Goal: Transaction & Acquisition: Purchase product/service

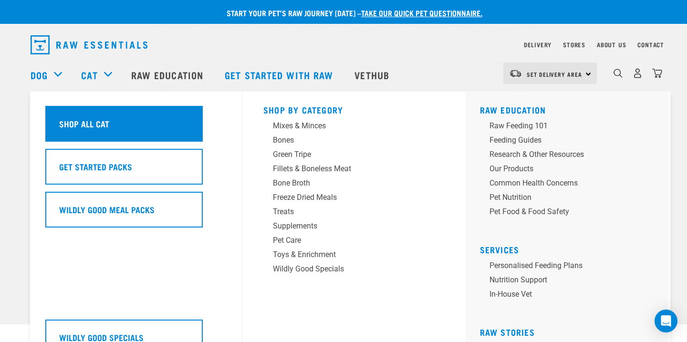
click at [118, 131] on div "Shop All Cat" at bounding box center [123, 124] width 157 height 36
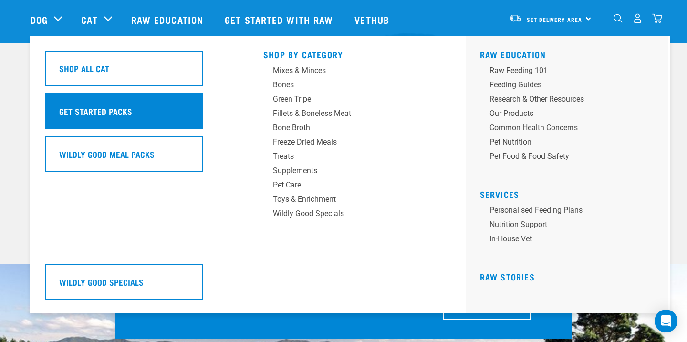
scroll to position [66, 0]
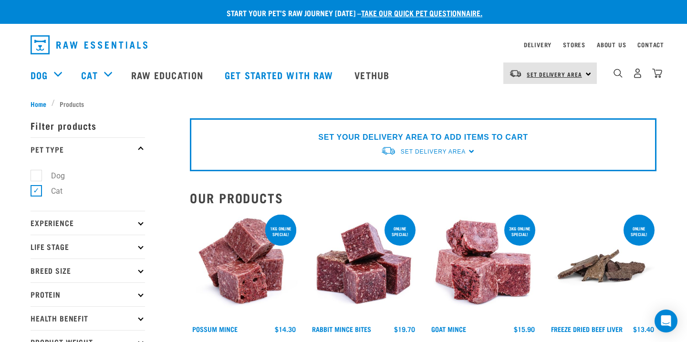
click at [543, 78] on link "Set Delivery Area" at bounding box center [554, 74] width 55 height 15
click at [525, 101] on link "[GEOGRAPHIC_DATA]" at bounding box center [549, 100] width 92 height 21
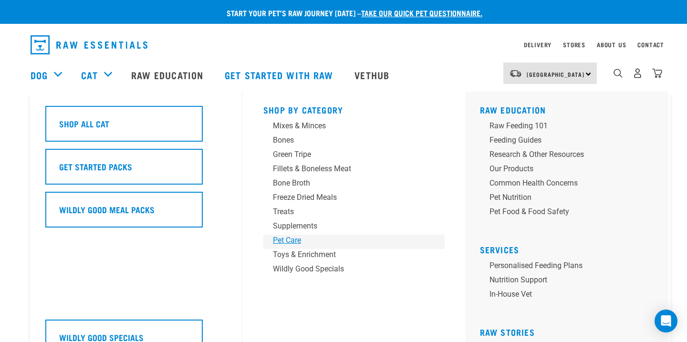
click at [288, 238] on div "Pet Care" at bounding box center [347, 240] width 149 height 11
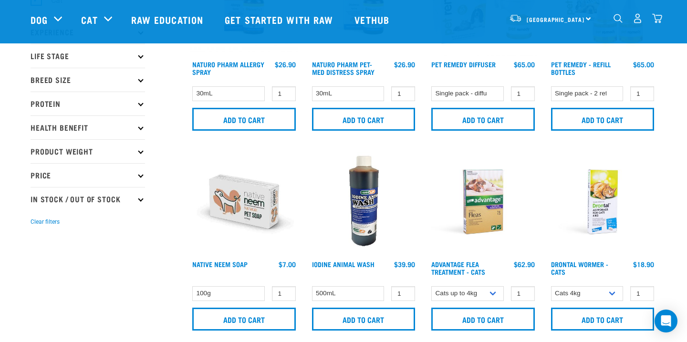
scroll to position [111, 0]
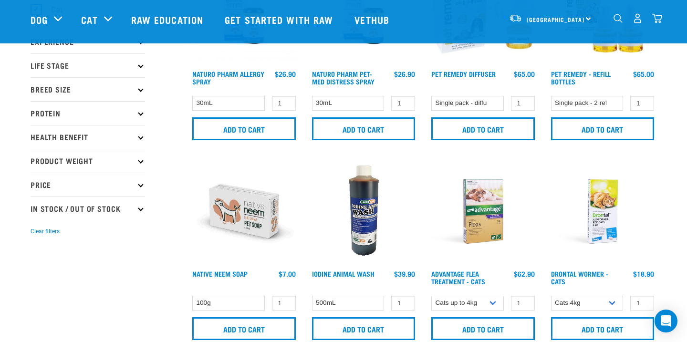
click at [595, 236] on img at bounding box center [603, 211] width 108 height 108
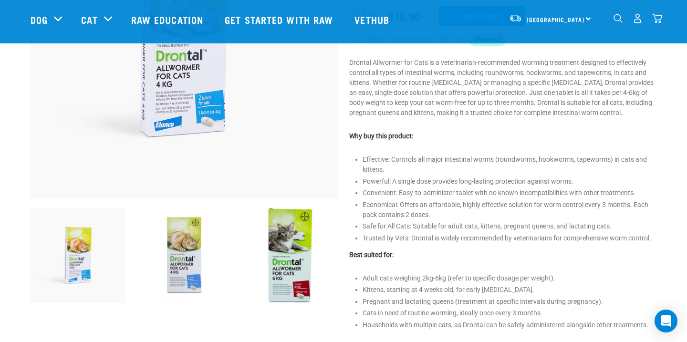
scroll to position [180, 0]
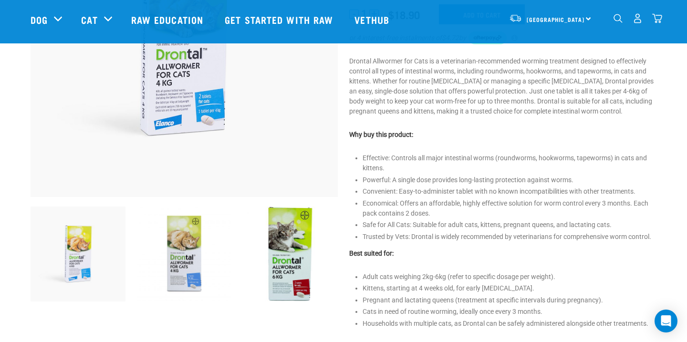
click at [90, 269] on img at bounding box center [78, 254] width 95 height 95
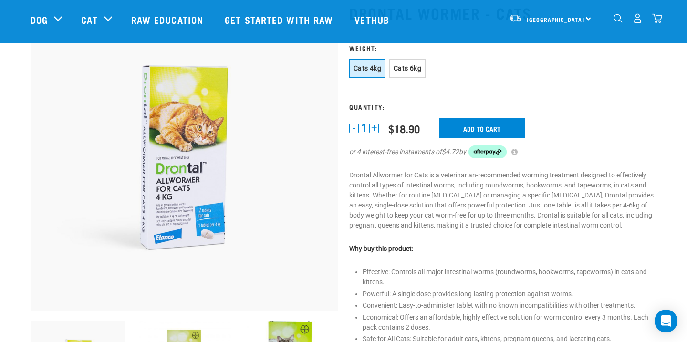
scroll to position [64, 0]
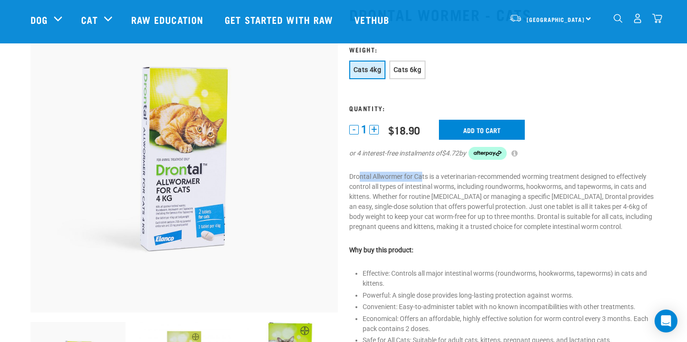
drag, startPoint x: 358, startPoint y: 179, endPoint x: 423, endPoint y: 181, distance: 64.9
click at [423, 181] on p "Drontal Allwormer for Cats is a veterinarian-recommended worming treatment desi…" at bounding box center [502, 202] width 307 height 60
click at [411, 209] on p "Drontal Allwormer for Cats is a veterinarian-recommended worming treatment desi…" at bounding box center [502, 202] width 307 height 60
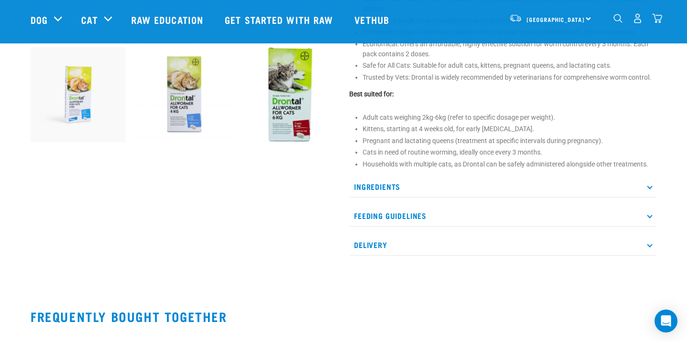
scroll to position [271, 0]
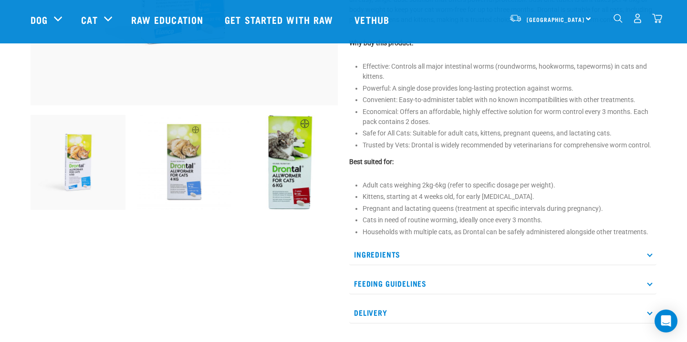
click at [378, 253] on p "Ingredients" at bounding box center [502, 254] width 307 height 21
click at [378, 254] on p "Ingredients" at bounding box center [502, 254] width 307 height 21
click at [373, 283] on p "Feeding Guidelines" at bounding box center [502, 283] width 307 height 21
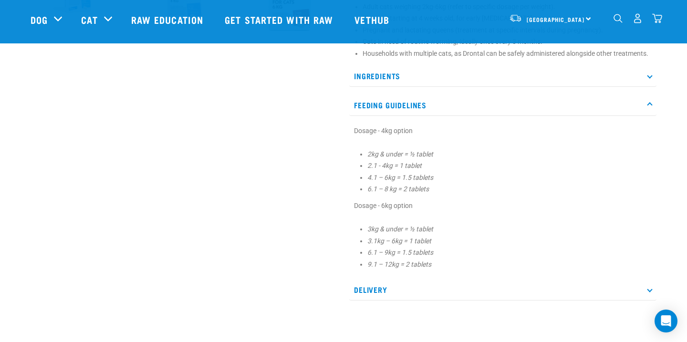
scroll to position [458, 0]
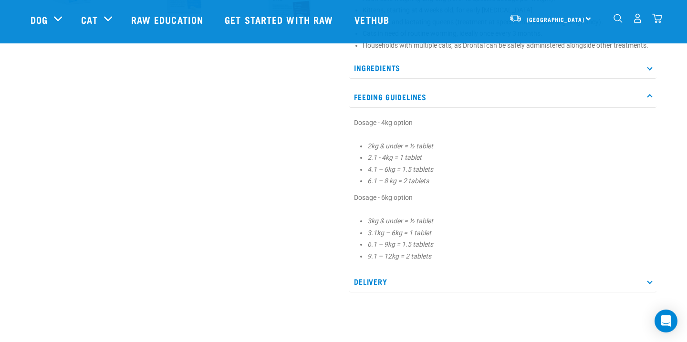
click at [373, 285] on p "Delivery" at bounding box center [502, 281] width 307 height 21
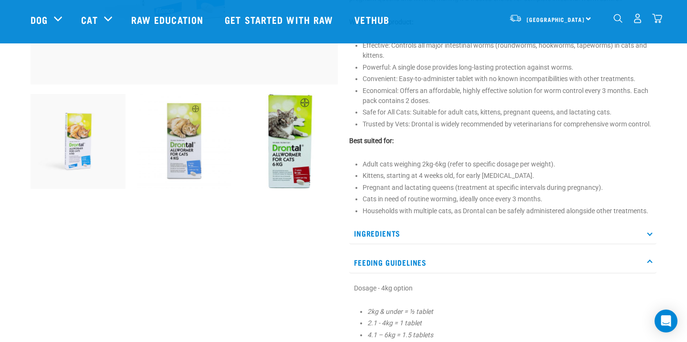
scroll to position [263, 0]
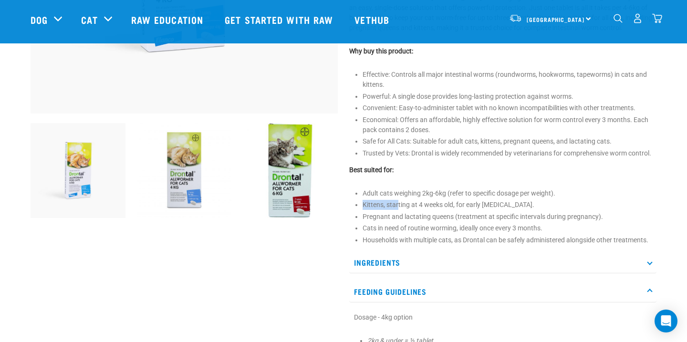
drag, startPoint x: 361, startPoint y: 207, endPoint x: 397, endPoint y: 208, distance: 36.3
click at [397, 208] on div "Drontal Wormer - Cats" at bounding box center [503, 179] width 319 height 772
click at [381, 223] on ul "Adult cats weighing 2kg-6kg (refer to specific dosage per weight). Kittens, sta…" at bounding box center [510, 216] width 294 height 57
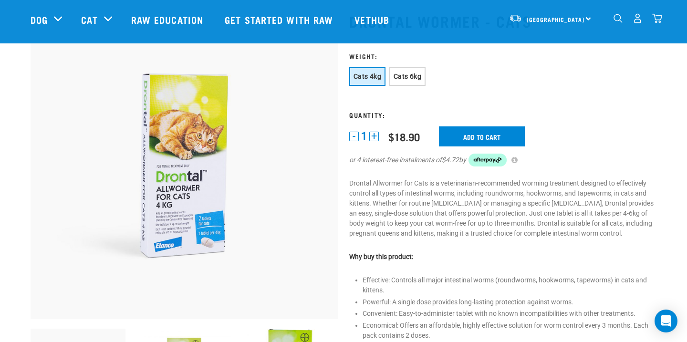
scroll to position [52, 0]
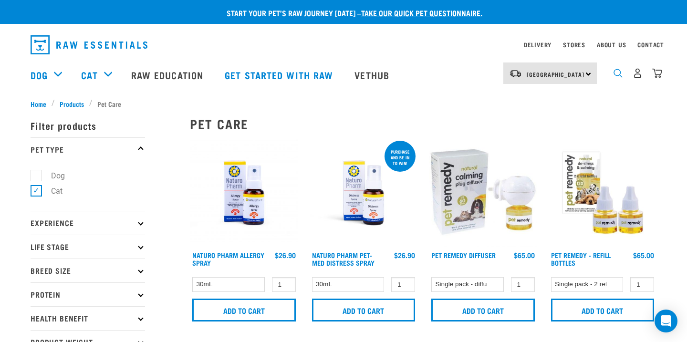
click at [614, 72] on img "dropdown navigation" at bounding box center [618, 73] width 9 height 9
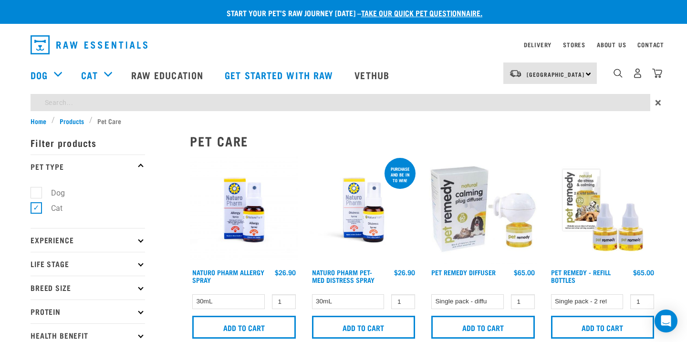
click at [331, 105] on input "search" at bounding box center [341, 102] width 620 height 17
type input "wet food"
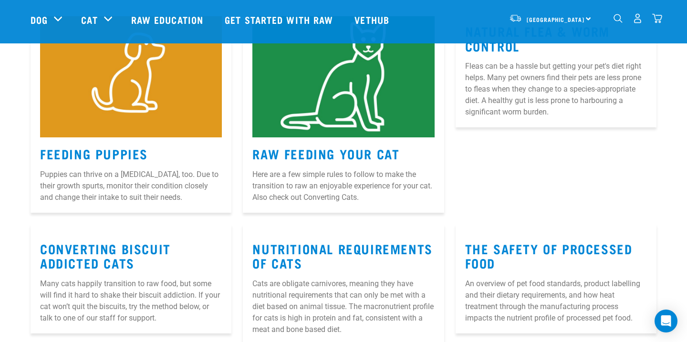
scroll to position [177, 0]
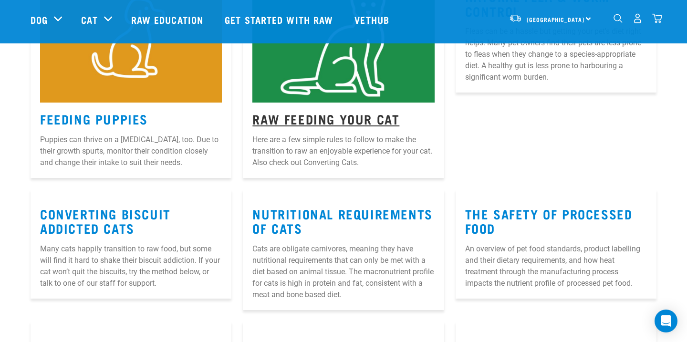
click at [325, 120] on link "Raw Feeding Your Cat" at bounding box center [325, 118] width 147 height 7
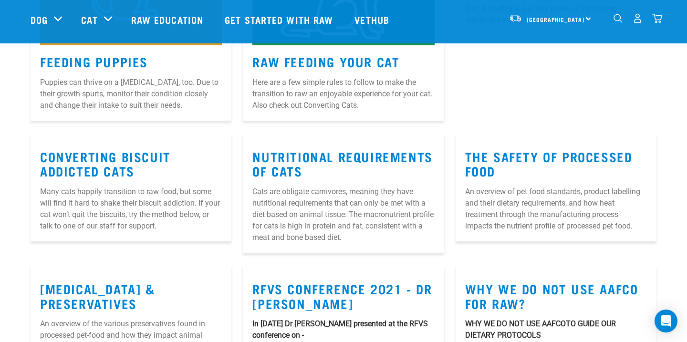
scroll to position [305, 0]
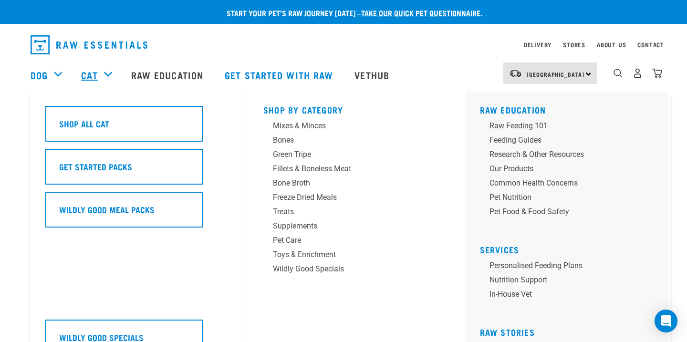
click at [95, 75] on link "Cat" at bounding box center [89, 75] width 16 height 14
click at [284, 217] on div "Treats" at bounding box center [347, 211] width 149 height 11
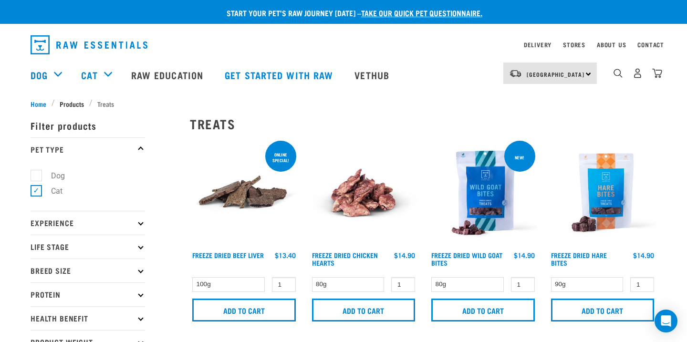
click at [70, 101] on span "Products" at bounding box center [72, 104] width 24 height 10
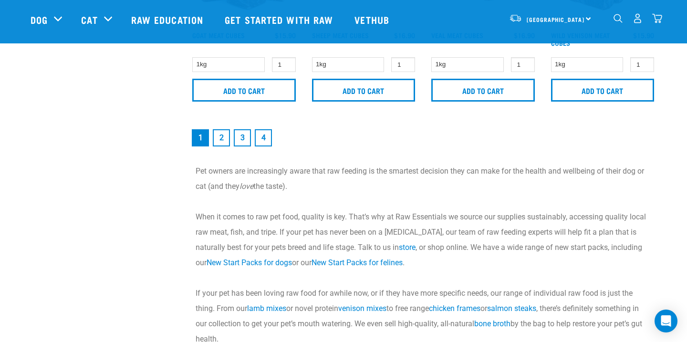
scroll to position [1462, 0]
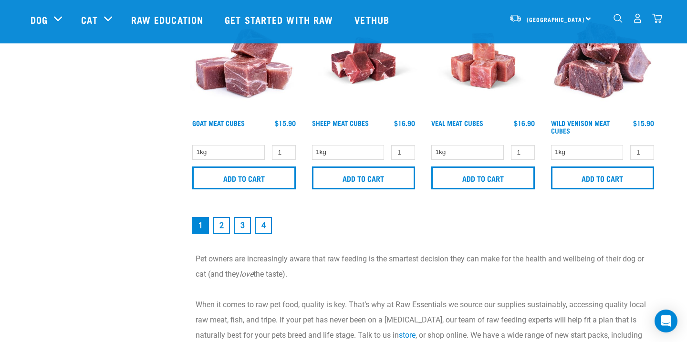
click at [217, 224] on link "2" at bounding box center [221, 225] width 17 height 17
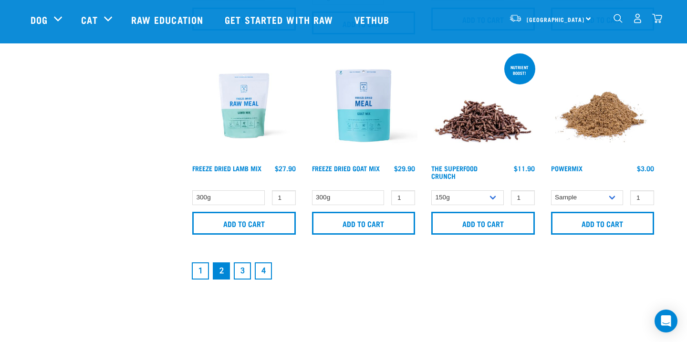
scroll to position [1423, 0]
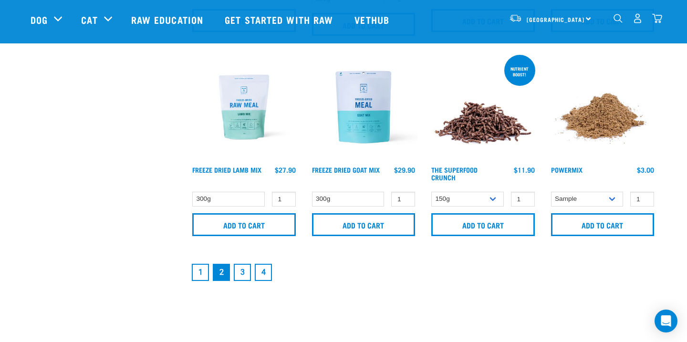
click at [244, 271] on link "3" at bounding box center [242, 272] width 17 height 17
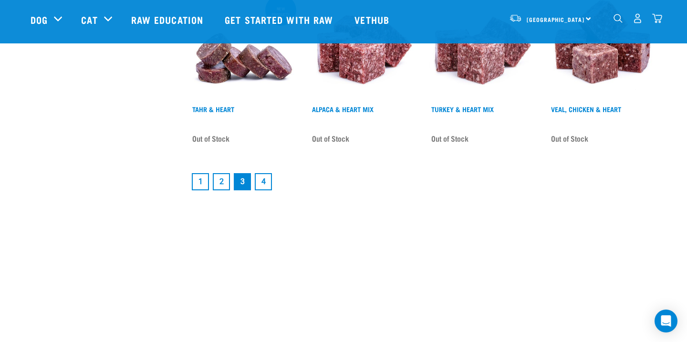
scroll to position [1520, 0]
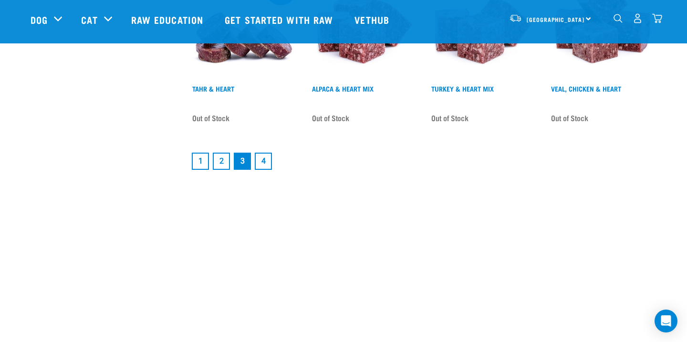
click at [261, 155] on link "4" at bounding box center [263, 161] width 17 height 17
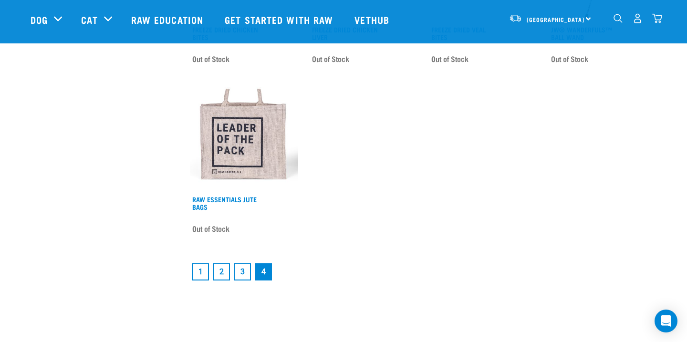
scroll to position [705, 0]
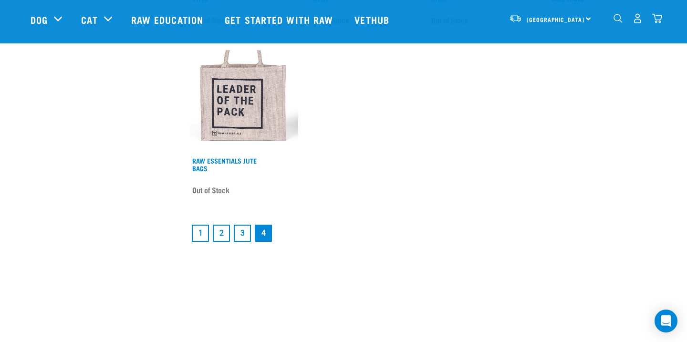
click at [243, 233] on link "3" at bounding box center [242, 233] width 17 height 17
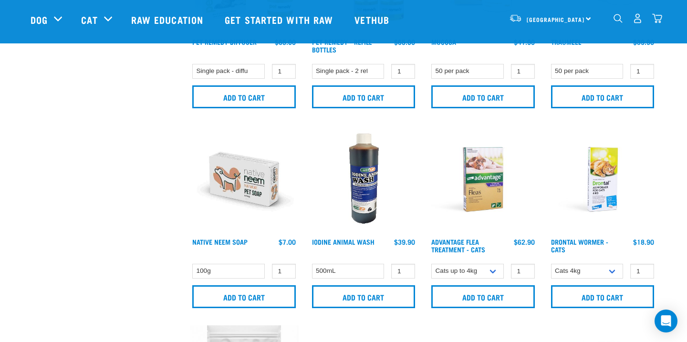
scroll to position [760, 0]
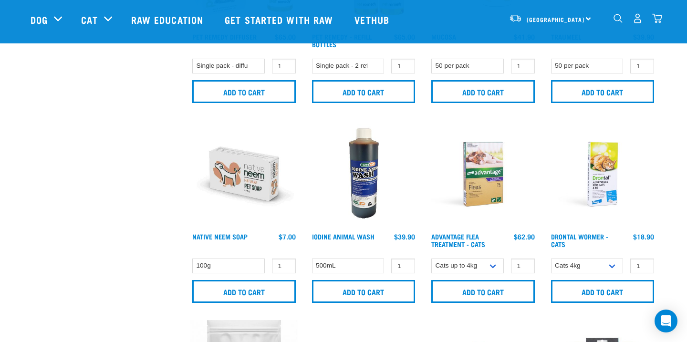
click at [587, 198] on img at bounding box center [603, 174] width 108 height 108
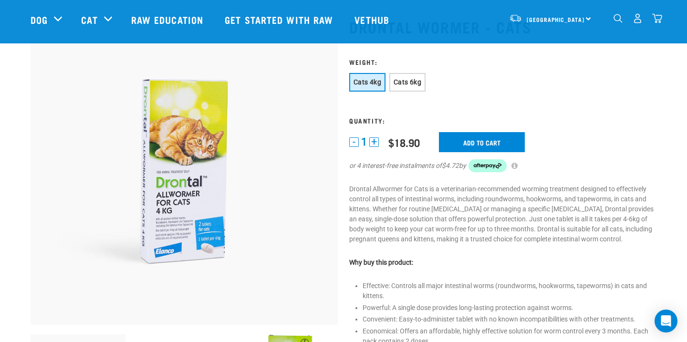
scroll to position [47, 0]
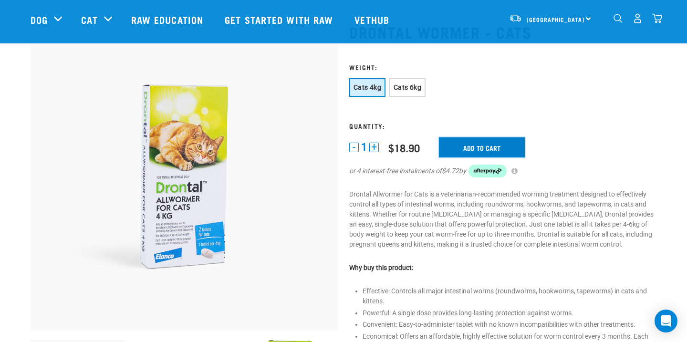
click at [479, 147] on input "Add to cart" at bounding box center [482, 147] width 86 height 20
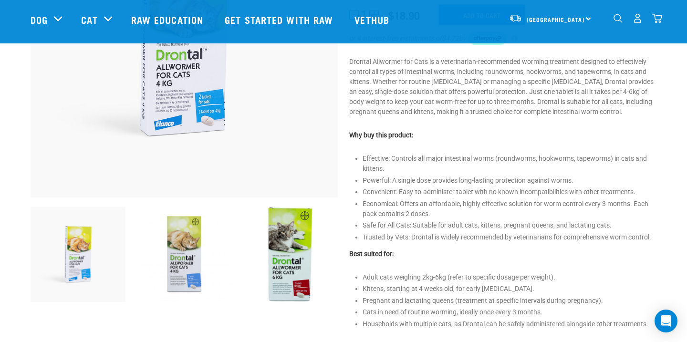
scroll to position [280, 0]
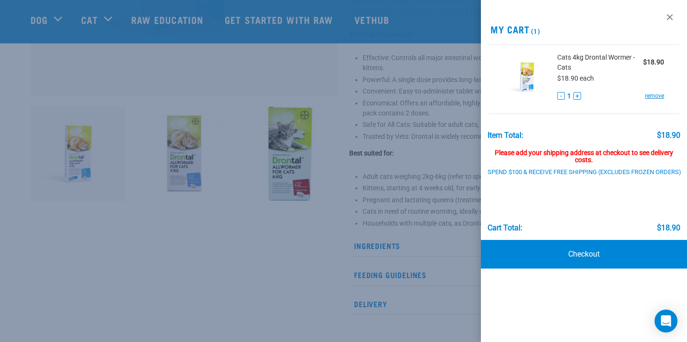
click at [411, 232] on div at bounding box center [343, 171] width 687 height 342
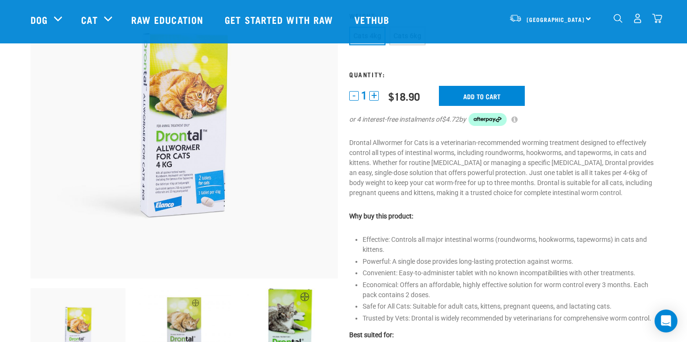
scroll to position [0, 0]
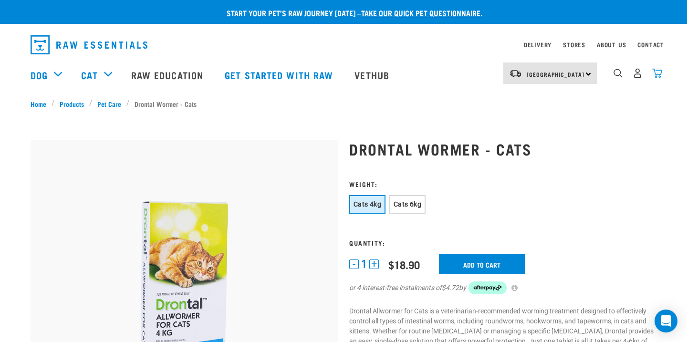
click at [655, 78] on img "dropdown navigation" at bounding box center [657, 73] width 10 height 10
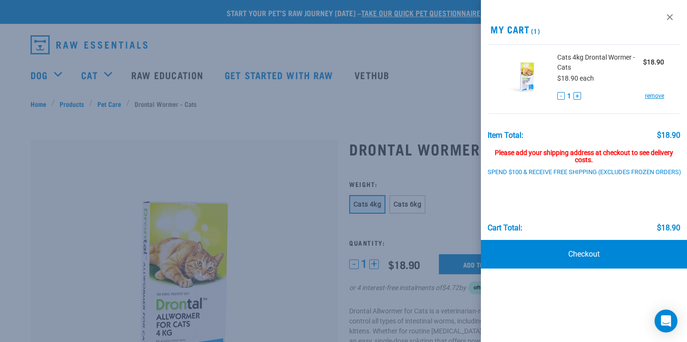
click at [337, 219] on div at bounding box center [343, 171] width 687 height 342
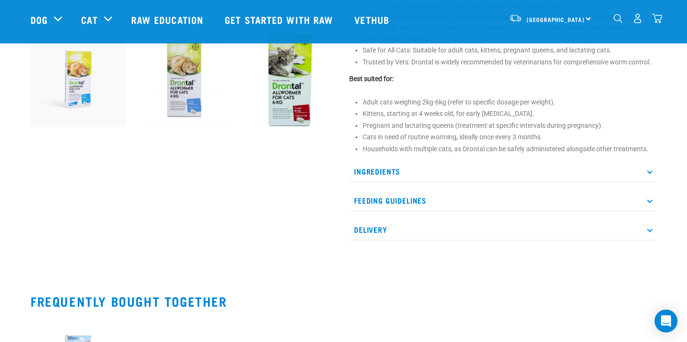
scroll to position [363, 0]
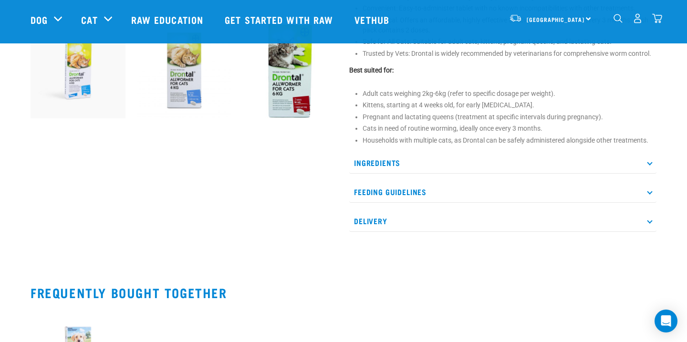
click at [406, 186] on p "Feeding Guidelines" at bounding box center [502, 191] width 307 height 21
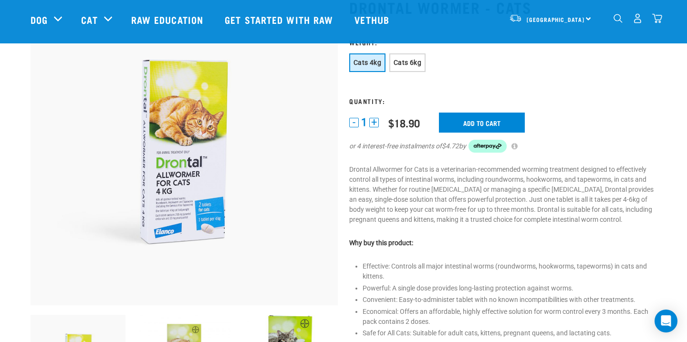
scroll to position [0, 0]
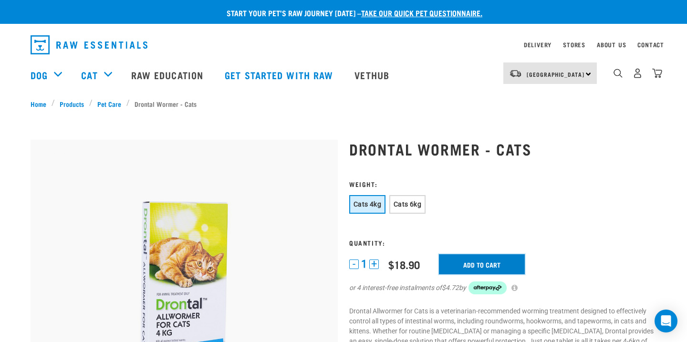
click at [452, 260] on input "Add to cart" at bounding box center [482, 264] width 86 height 20
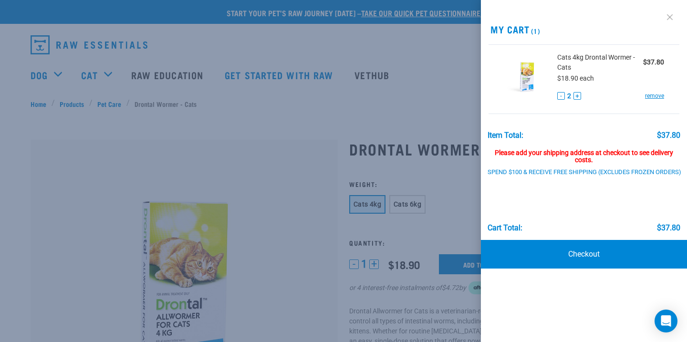
click at [668, 20] on link at bounding box center [669, 17] width 15 height 15
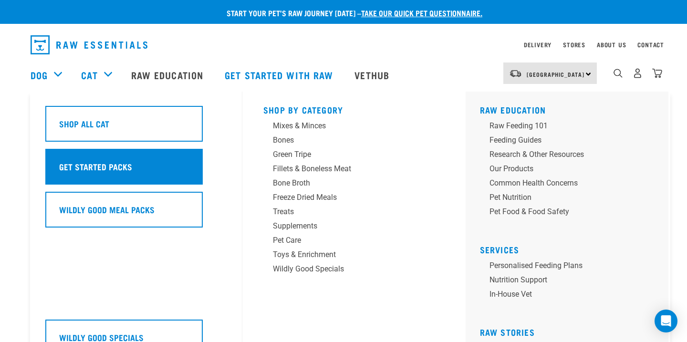
click at [106, 159] on div "Get Started Packs" at bounding box center [123, 167] width 157 height 36
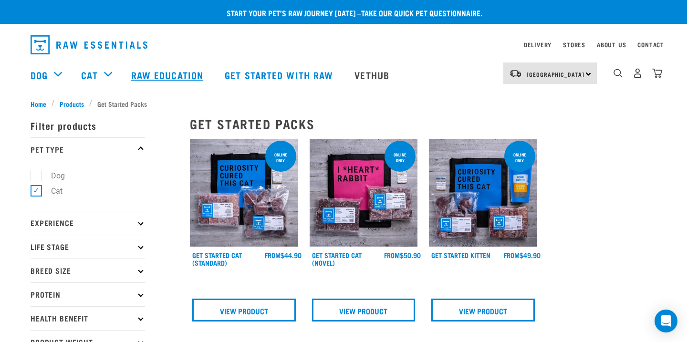
click at [156, 78] on link "Raw Education" at bounding box center [169, 75] width 94 height 38
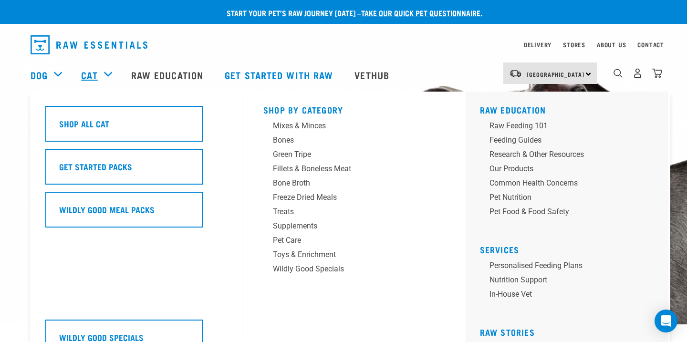
click at [97, 78] on link "Cat" at bounding box center [89, 75] width 16 height 14
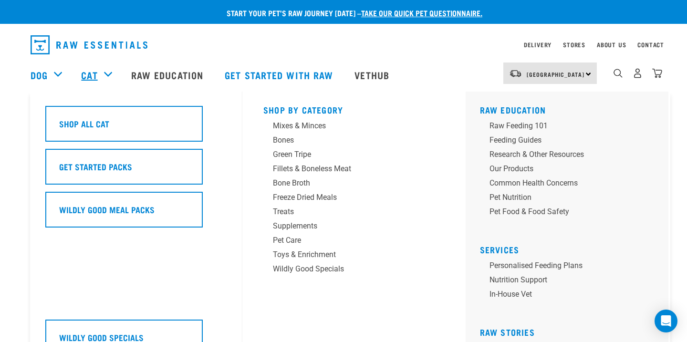
click at [97, 75] on link "Cat" at bounding box center [89, 75] width 16 height 14
click at [100, 67] on div "Cat" at bounding box center [101, 75] width 40 height 38
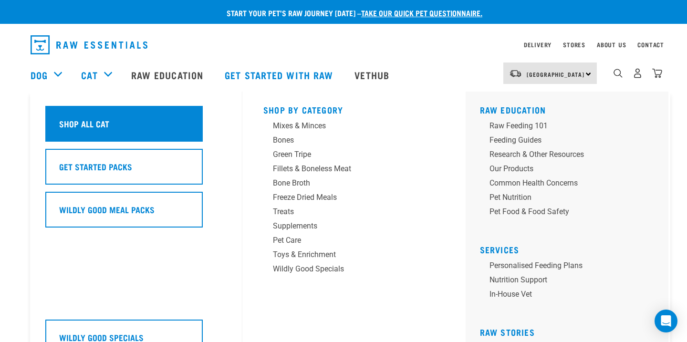
click at [100, 122] on h5 "Shop All Cat" at bounding box center [84, 123] width 50 height 12
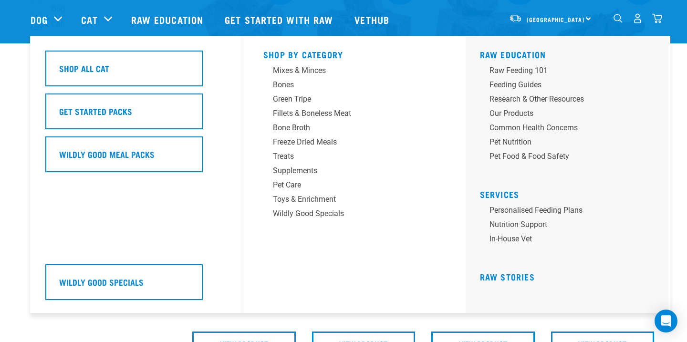
scroll to position [98, 0]
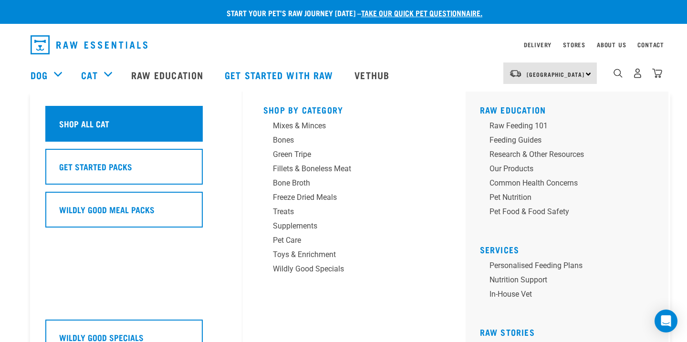
click at [110, 127] on div "Shop All Cat" at bounding box center [123, 124] width 157 height 36
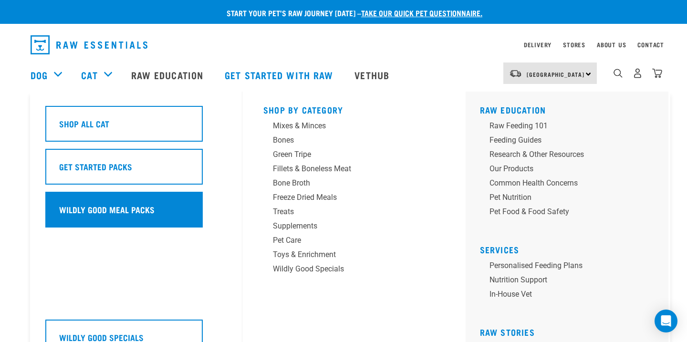
click at [84, 206] on h5 "Wildly Good Meal Packs" at bounding box center [106, 209] width 95 height 12
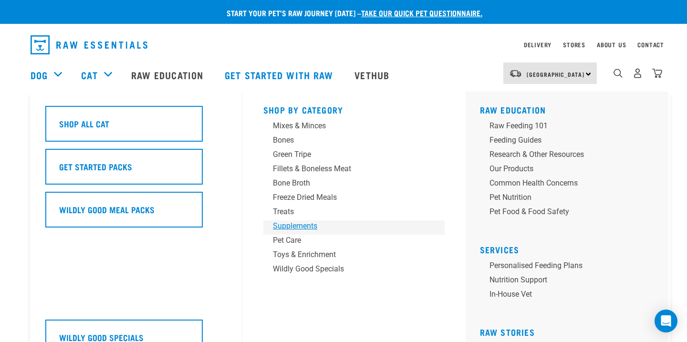
click at [280, 233] on link "Supplements" at bounding box center [353, 227] width 181 height 14
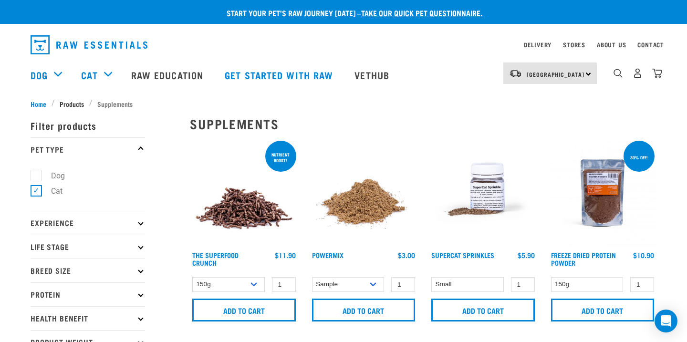
click at [78, 101] on span "Products" at bounding box center [72, 104] width 24 height 10
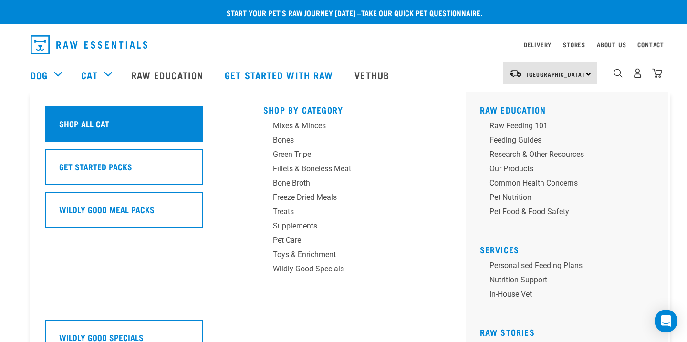
click at [104, 135] on div "Shop All Cat" at bounding box center [123, 124] width 157 height 36
click at [101, 135] on div "Shop All Cat" at bounding box center [123, 124] width 157 height 36
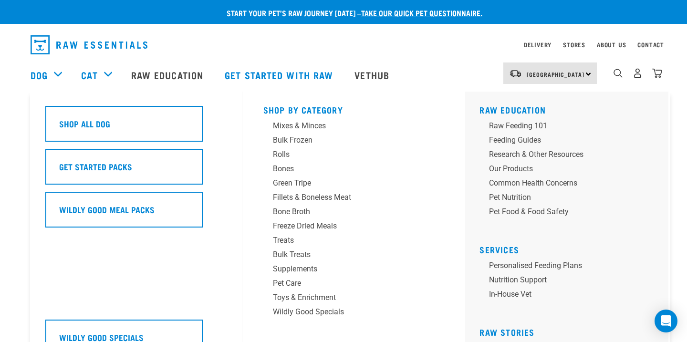
click at [50, 73] on div "Dog" at bounding box center [51, 75] width 41 height 38
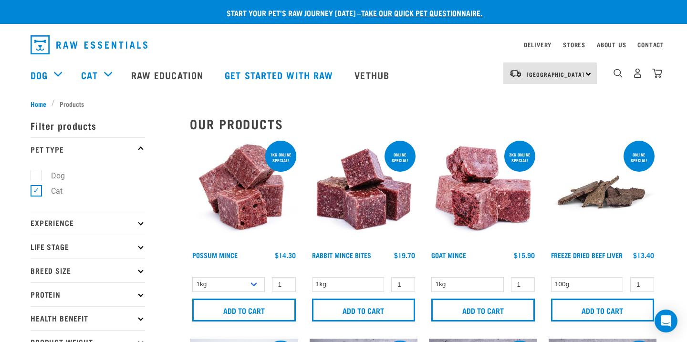
click at [95, 31] on div "Delivery Stores About Us Contact" at bounding box center [343, 44] width 687 height 30
click at [95, 44] on img "dropdown navigation" at bounding box center [89, 44] width 117 height 19
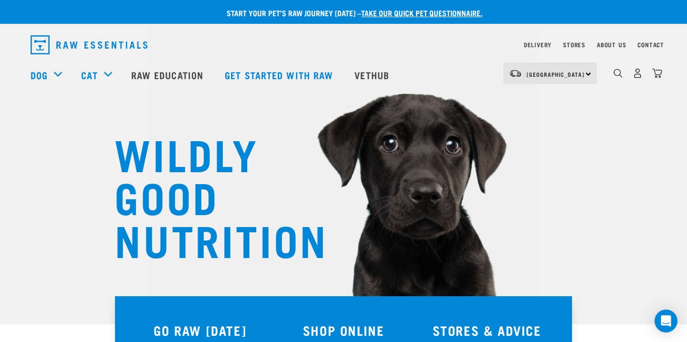
click at [102, 127] on div "WILDLY GOOD NUTRITION" at bounding box center [343, 162] width 687 height 324
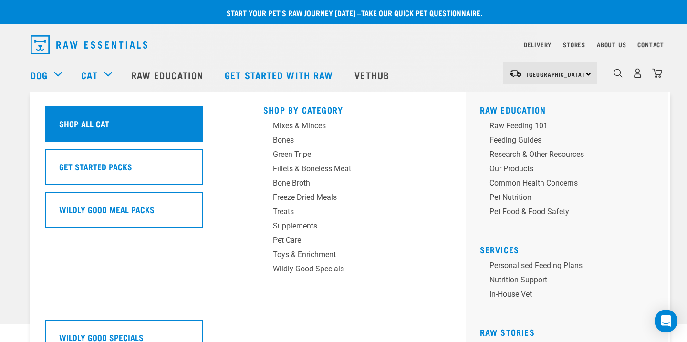
click at [94, 123] on h5 "Shop All Cat" at bounding box center [84, 123] width 50 height 12
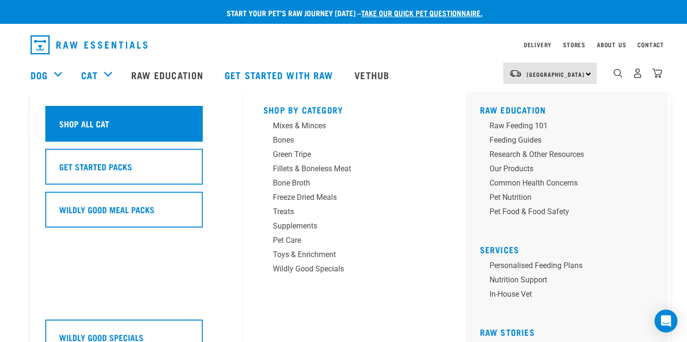
click at [125, 125] on div "Shop All Cat" at bounding box center [123, 124] width 157 height 36
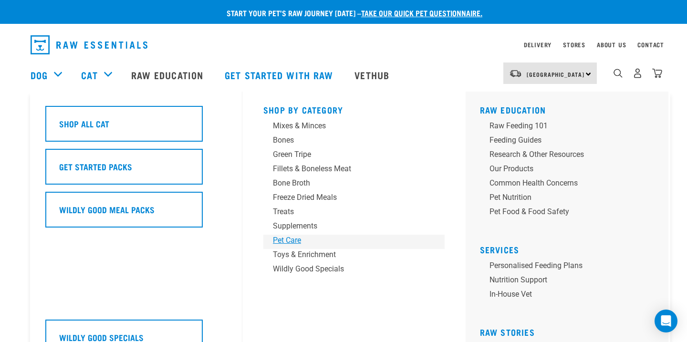
click at [286, 244] on div "Pet Care" at bounding box center [347, 240] width 149 height 11
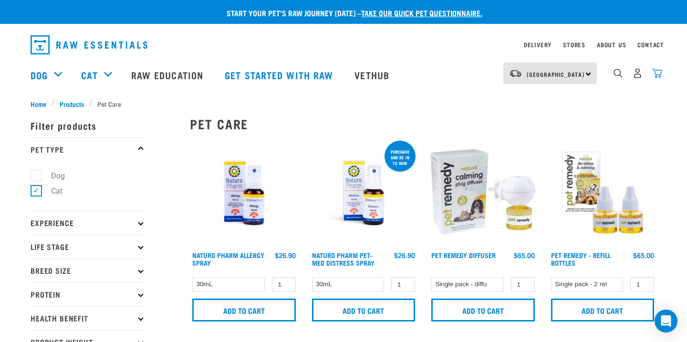
click at [656, 72] on img "dropdown navigation" at bounding box center [657, 73] width 10 height 10
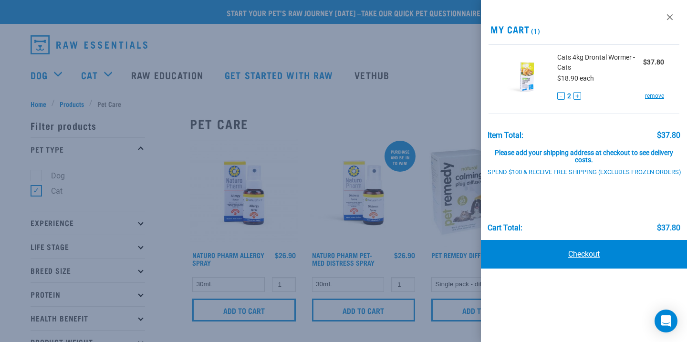
click at [539, 251] on link "Checkout" at bounding box center [584, 254] width 206 height 29
click at [585, 257] on link "Checkout" at bounding box center [584, 254] width 206 height 29
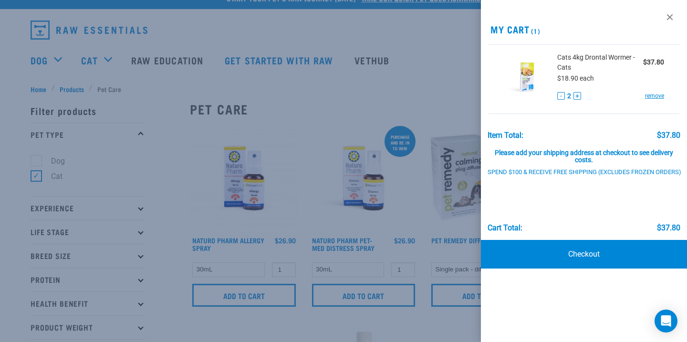
scroll to position [17, 0]
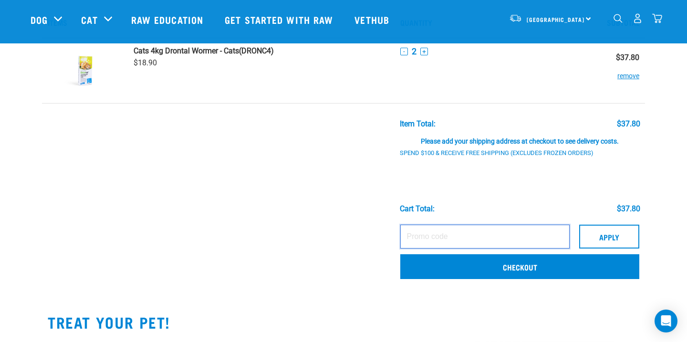
click at [435, 243] on input "text" at bounding box center [484, 237] width 169 height 24
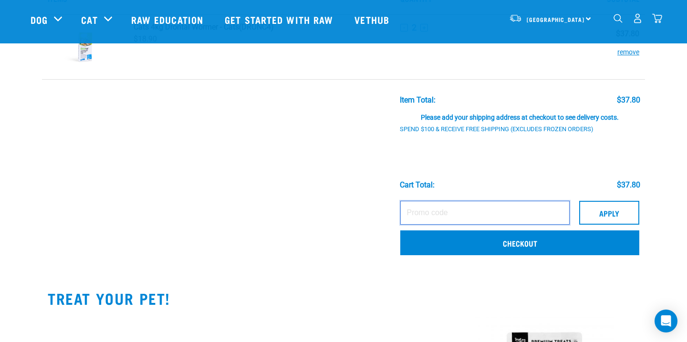
scroll to position [75, 0]
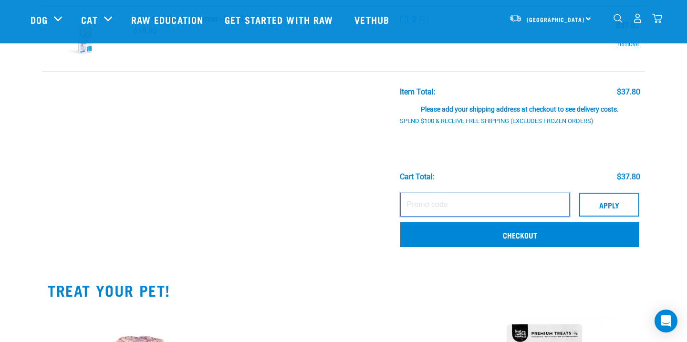
click at [418, 202] on input "text" at bounding box center [484, 205] width 169 height 24
type input "9846406503162"
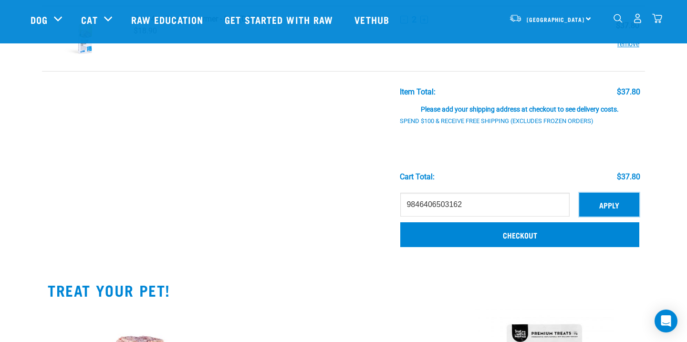
click at [601, 199] on button "Apply" at bounding box center [609, 205] width 60 height 24
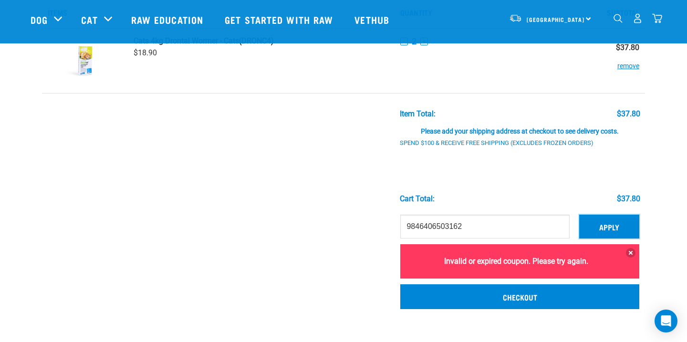
scroll to position [0, 0]
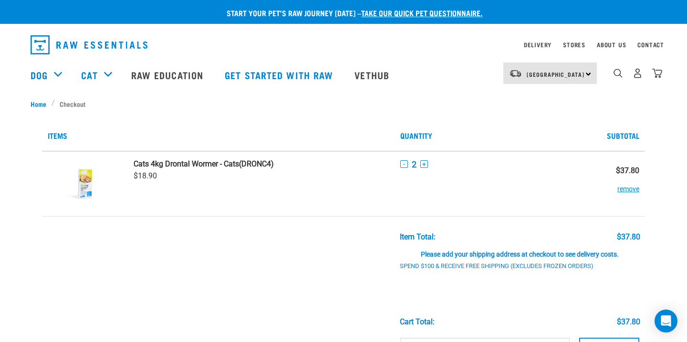
click at [353, 142] on th "Items" at bounding box center [218, 135] width 353 height 31
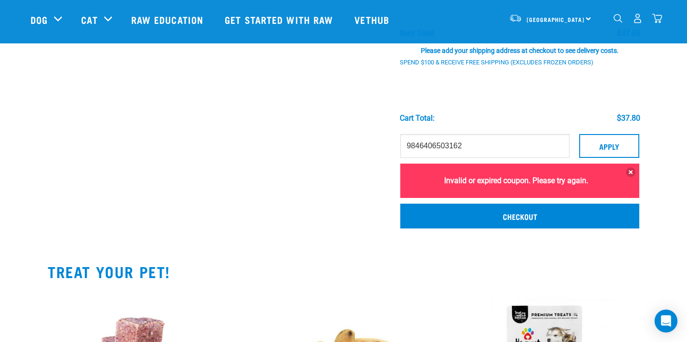
scroll to position [163, 0]
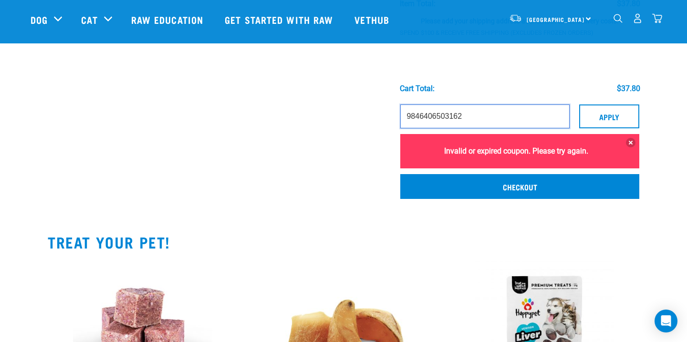
click at [480, 124] on input "9846406503162" at bounding box center [484, 116] width 169 height 24
drag, startPoint x: 414, startPoint y: 115, endPoint x: 428, endPoint y: 116, distance: 13.9
click at [428, 116] on input "9846406503162" at bounding box center [484, 116] width 169 height 24
click at [433, 120] on input "9846406503162" at bounding box center [484, 116] width 169 height 24
click at [443, 118] on input "9846406503162" at bounding box center [484, 116] width 169 height 24
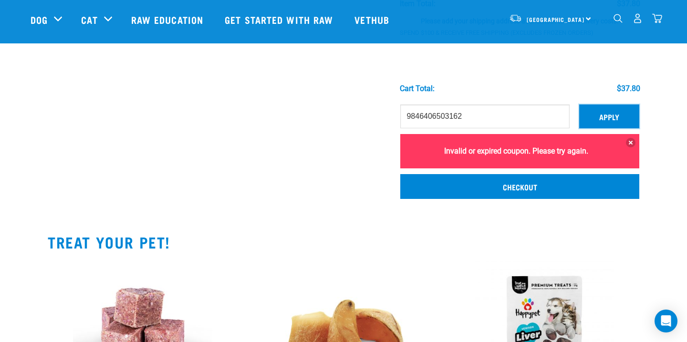
click at [605, 117] on button "Apply" at bounding box center [609, 116] width 60 height 24
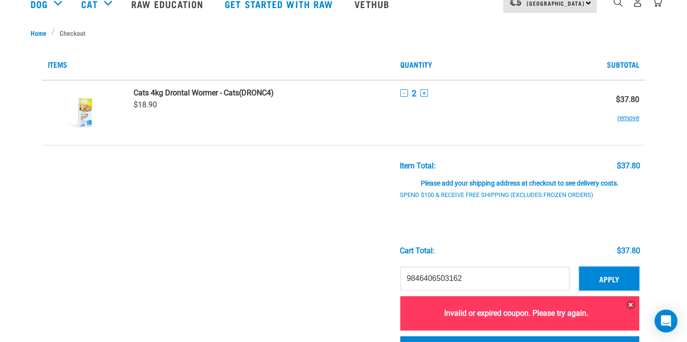
scroll to position [82, 0]
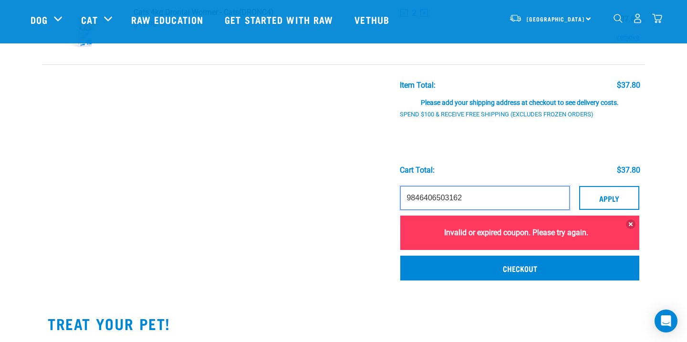
click at [462, 201] on input "9846406503162" at bounding box center [484, 198] width 169 height 24
click at [490, 201] on input "9846406503162" at bounding box center [484, 198] width 169 height 24
drag, startPoint x: 425, startPoint y: 198, endPoint x: 401, endPoint y: 198, distance: 23.9
click at [401, 198] on input "9846406503162" at bounding box center [484, 198] width 169 height 24
click at [426, 197] on input "9846406503162" at bounding box center [484, 198] width 169 height 24
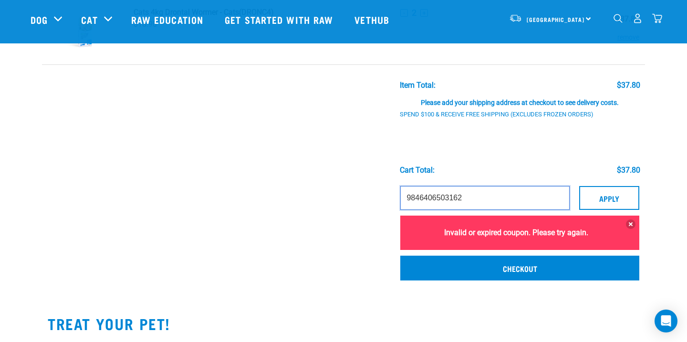
drag, startPoint x: 426, startPoint y: 198, endPoint x: 441, endPoint y: 198, distance: 15.3
click at [441, 198] on input "9846406503162" at bounding box center [484, 198] width 169 height 24
click at [442, 197] on input "9846406503162" at bounding box center [484, 198] width 169 height 24
click at [496, 201] on input "9846406503162" at bounding box center [484, 198] width 169 height 24
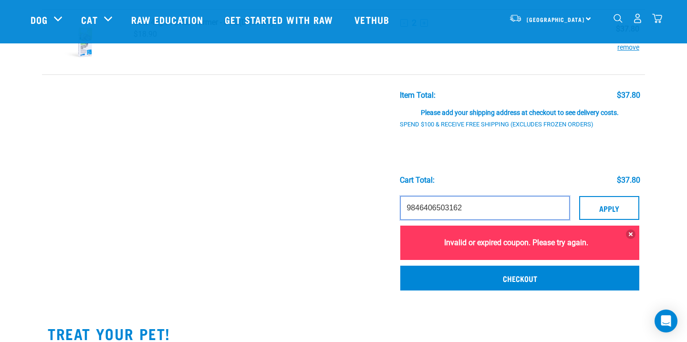
scroll to position [187, 0]
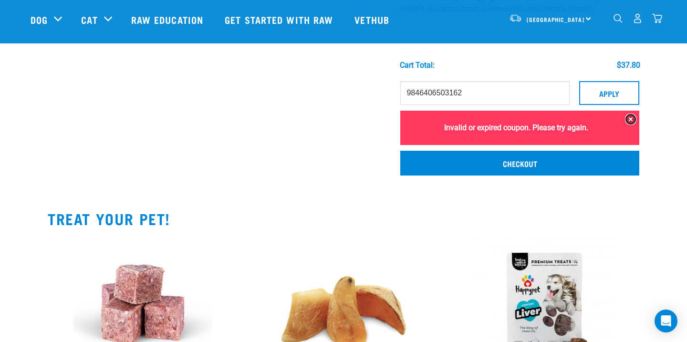
click at [630, 123] on button at bounding box center [631, 120] width 10 height 10
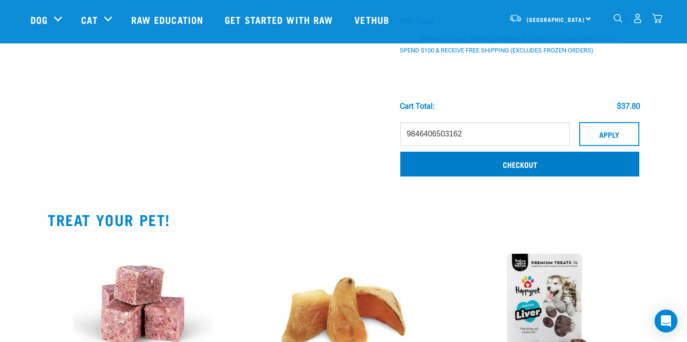
scroll to position [129, 0]
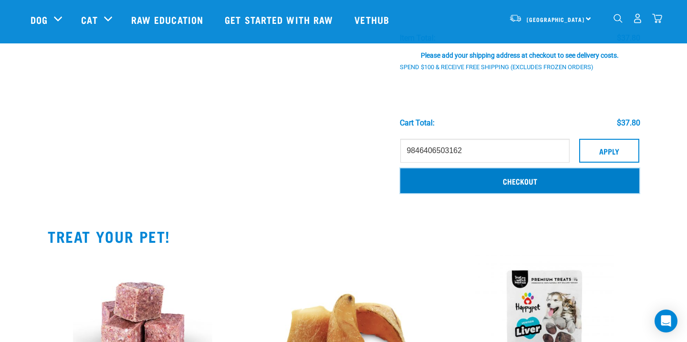
click at [479, 182] on link "Checkout" at bounding box center [519, 180] width 239 height 25
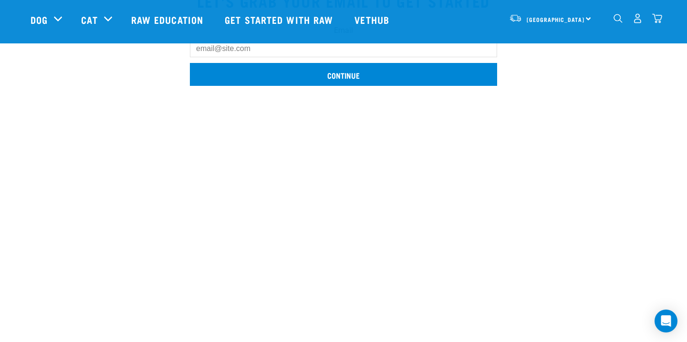
scroll to position [41, 0]
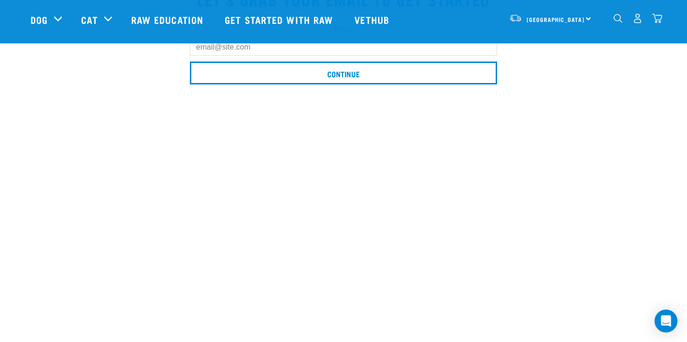
click at [238, 48] on input "Email" at bounding box center [343, 47] width 307 height 17
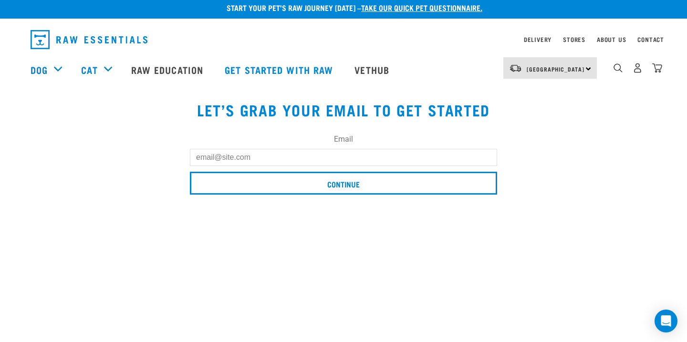
scroll to position [0, 0]
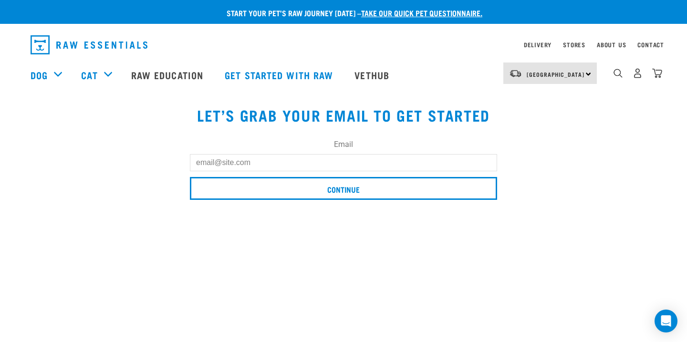
click at [226, 155] on input "Email" at bounding box center [343, 162] width 307 height 17
type input "ninaliu072@gmail.com"
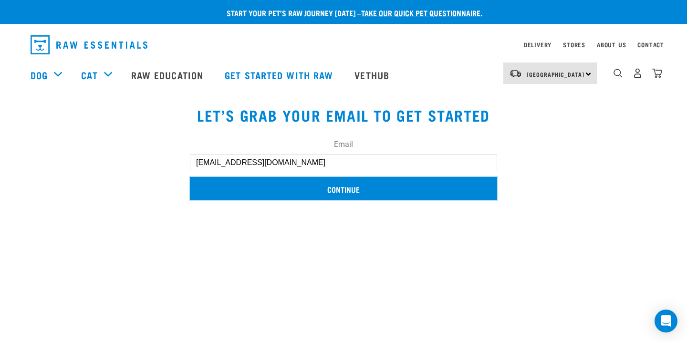
click at [265, 197] on input "Continue" at bounding box center [343, 188] width 307 height 23
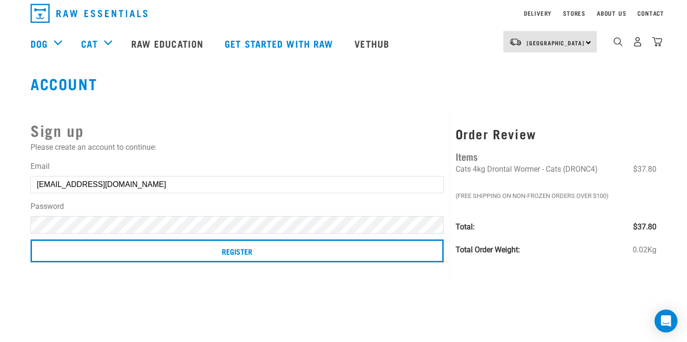
scroll to position [33, 0]
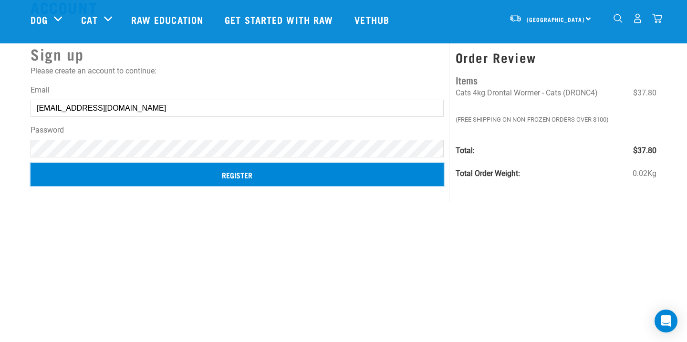
click at [197, 170] on input "Register" at bounding box center [237, 174] width 413 height 23
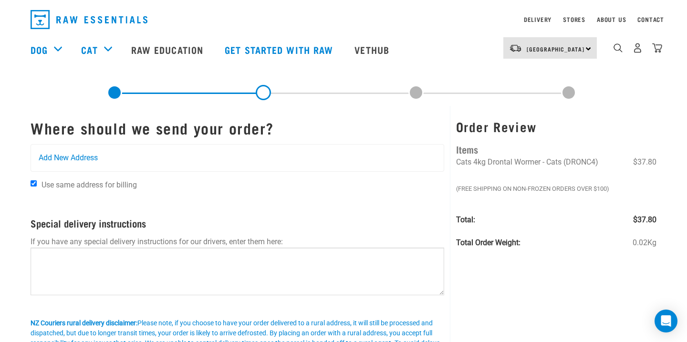
scroll to position [24, 0]
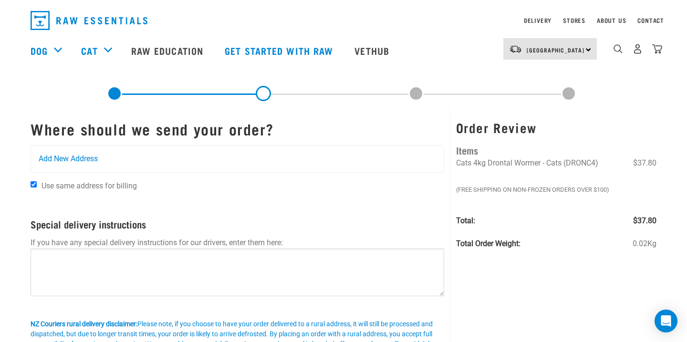
click at [461, 193] on em "(Free Shipping on Non-Frozen orders over $100)" at bounding box center [558, 190] width 205 height 10
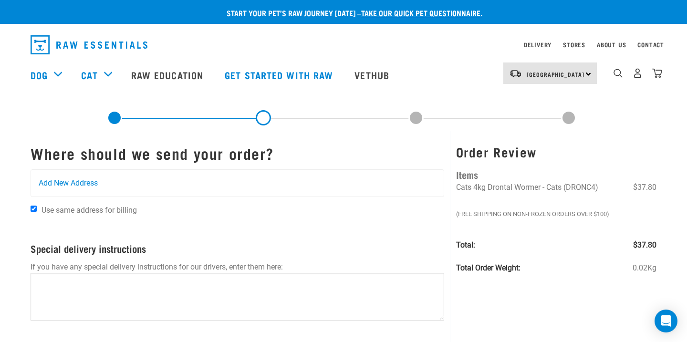
scroll to position [20, 0]
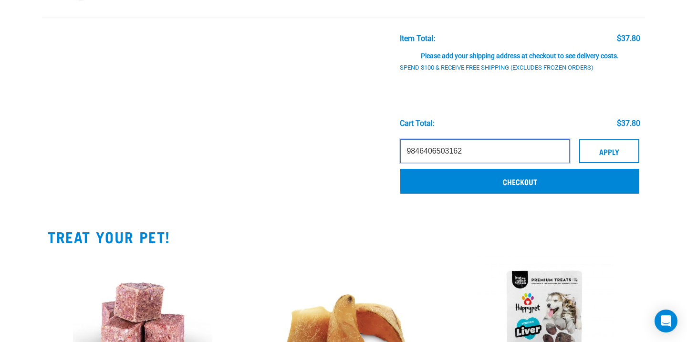
click at [487, 156] on input "9846406503162" at bounding box center [484, 151] width 169 height 24
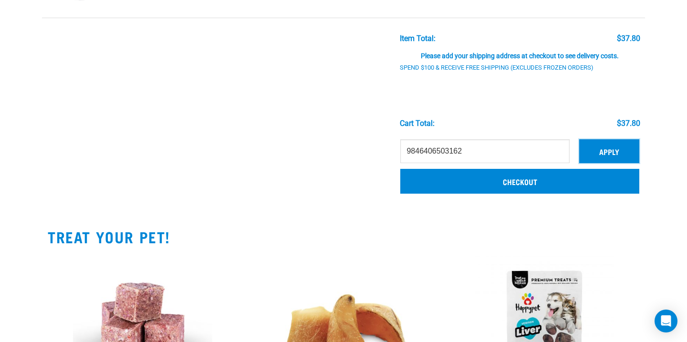
click at [611, 157] on button "Apply" at bounding box center [609, 151] width 60 height 24
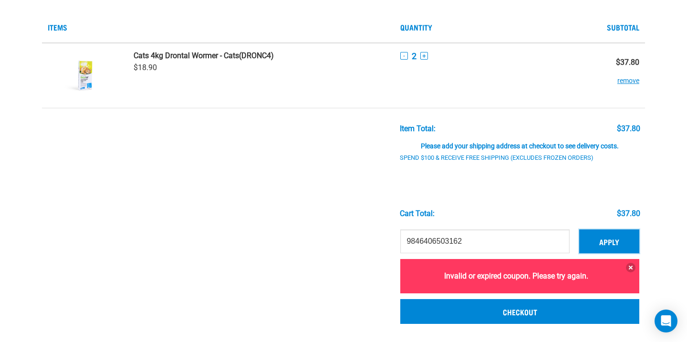
scroll to position [110, 0]
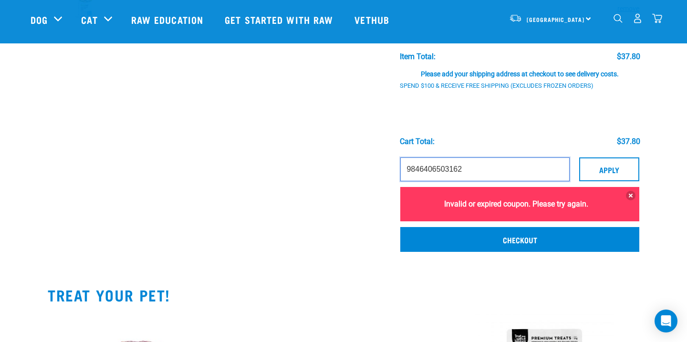
click at [446, 173] on input "9846406503162" at bounding box center [484, 169] width 169 height 24
click at [485, 168] on input "9846406503162" at bounding box center [484, 169] width 169 height 24
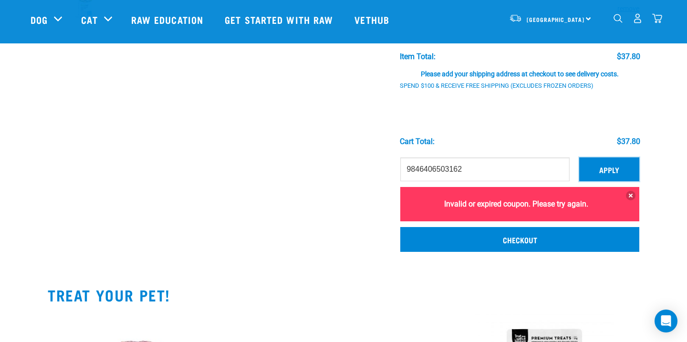
click at [606, 170] on button "Apply" at bounding box center [609, 169] width 60 height 24
